Goal: Task Accomplishment & Management: Use online tool/utility

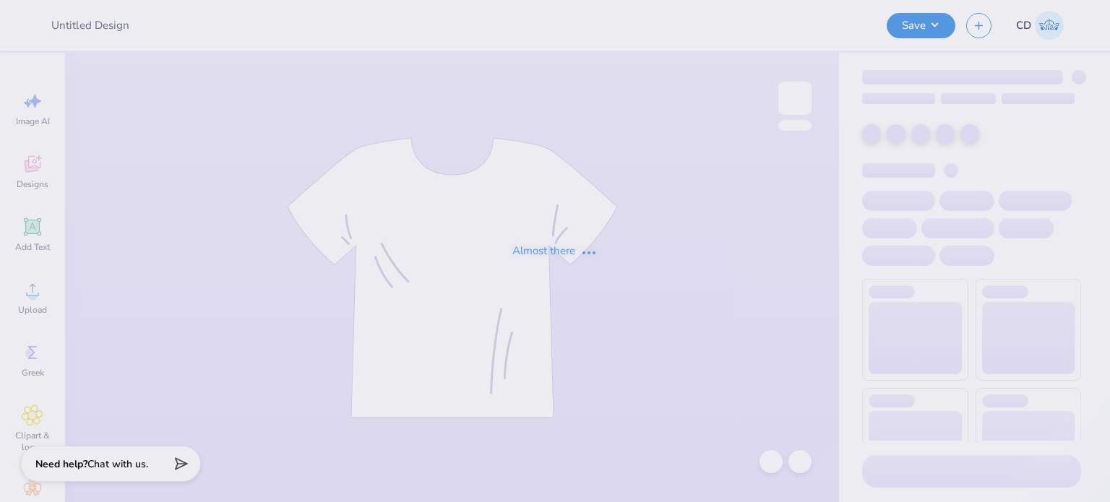
type input "FPS239666"
type input "FPS239476"
type input "FPS239483"
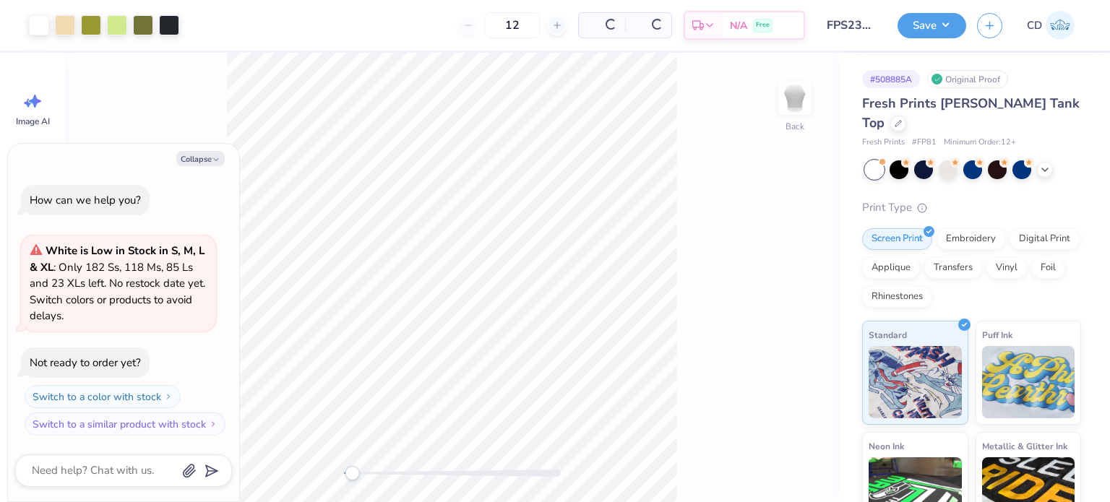
type textarea "x"
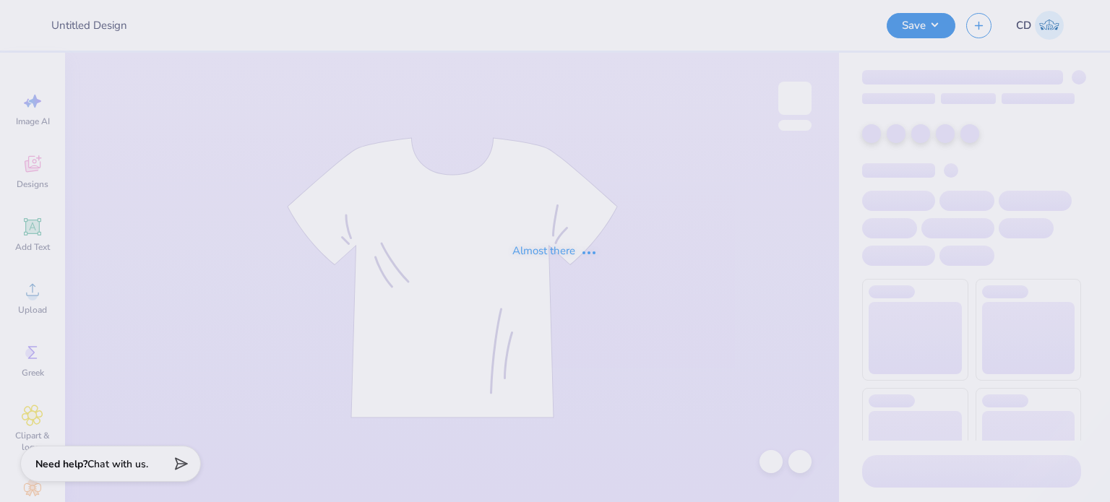
type input "FPS239403"
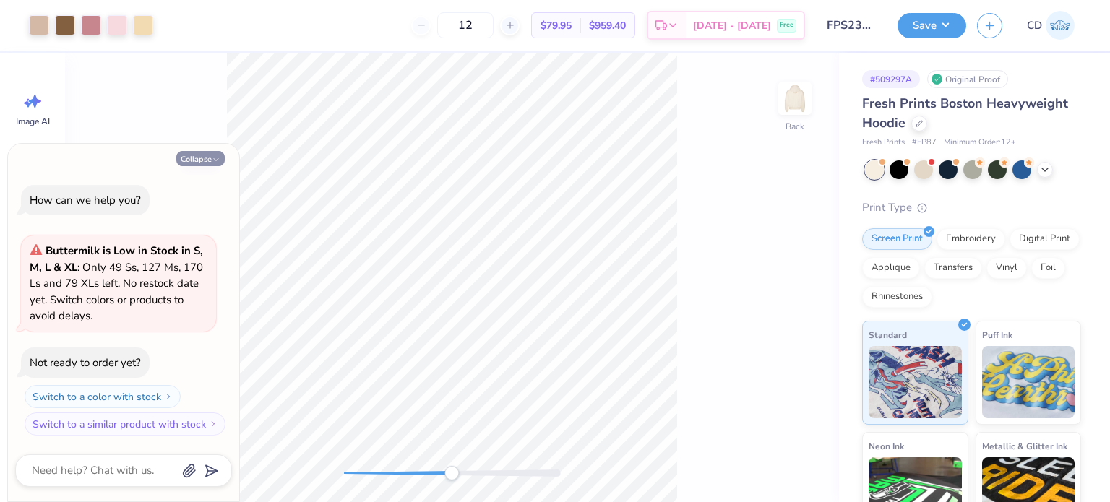
click at [203, 159] on button "Collapse" at bounding box center [200, 158] width 48 height 15
type textarea "x"
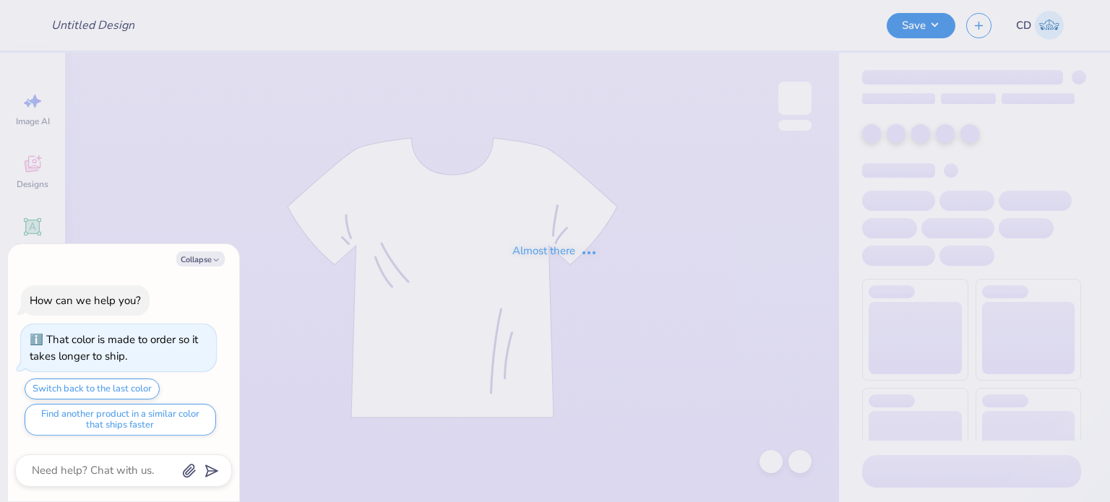
type textarea "x"
type input "FPS239333"
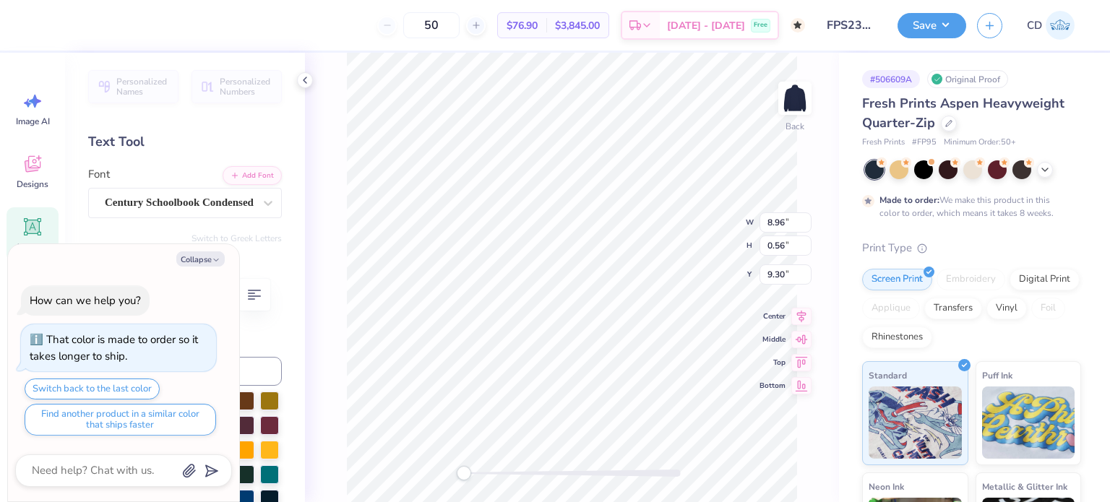
type textarea "x"
type input "12.50"
type input "1.86"
type input "7.10"
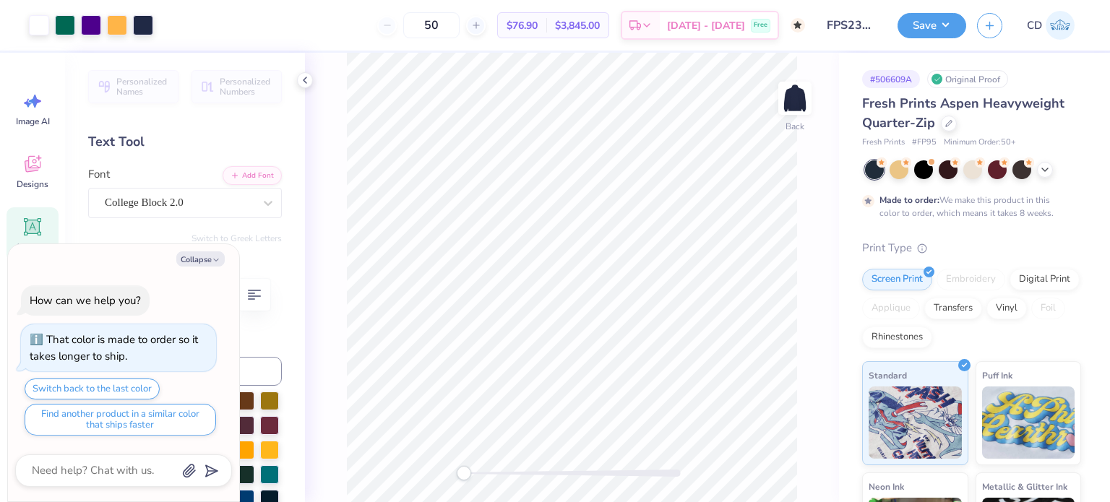
type textarea "x"
